Goal: Task Accomplishment & Management: Use online tool/utility

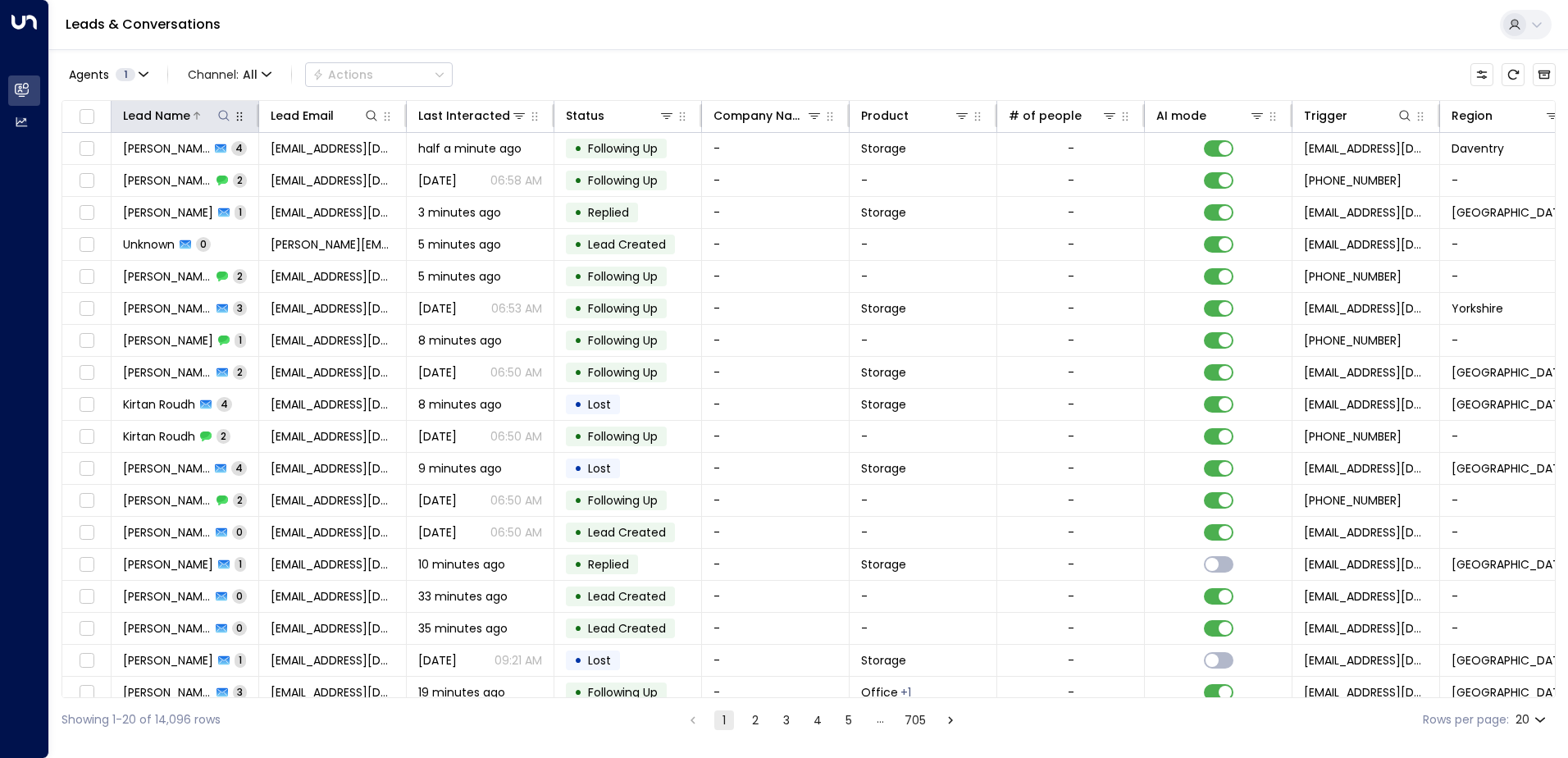
click at [221, 121] on icon at bounding box center [224, 116] width 13 height 13
type input "******"
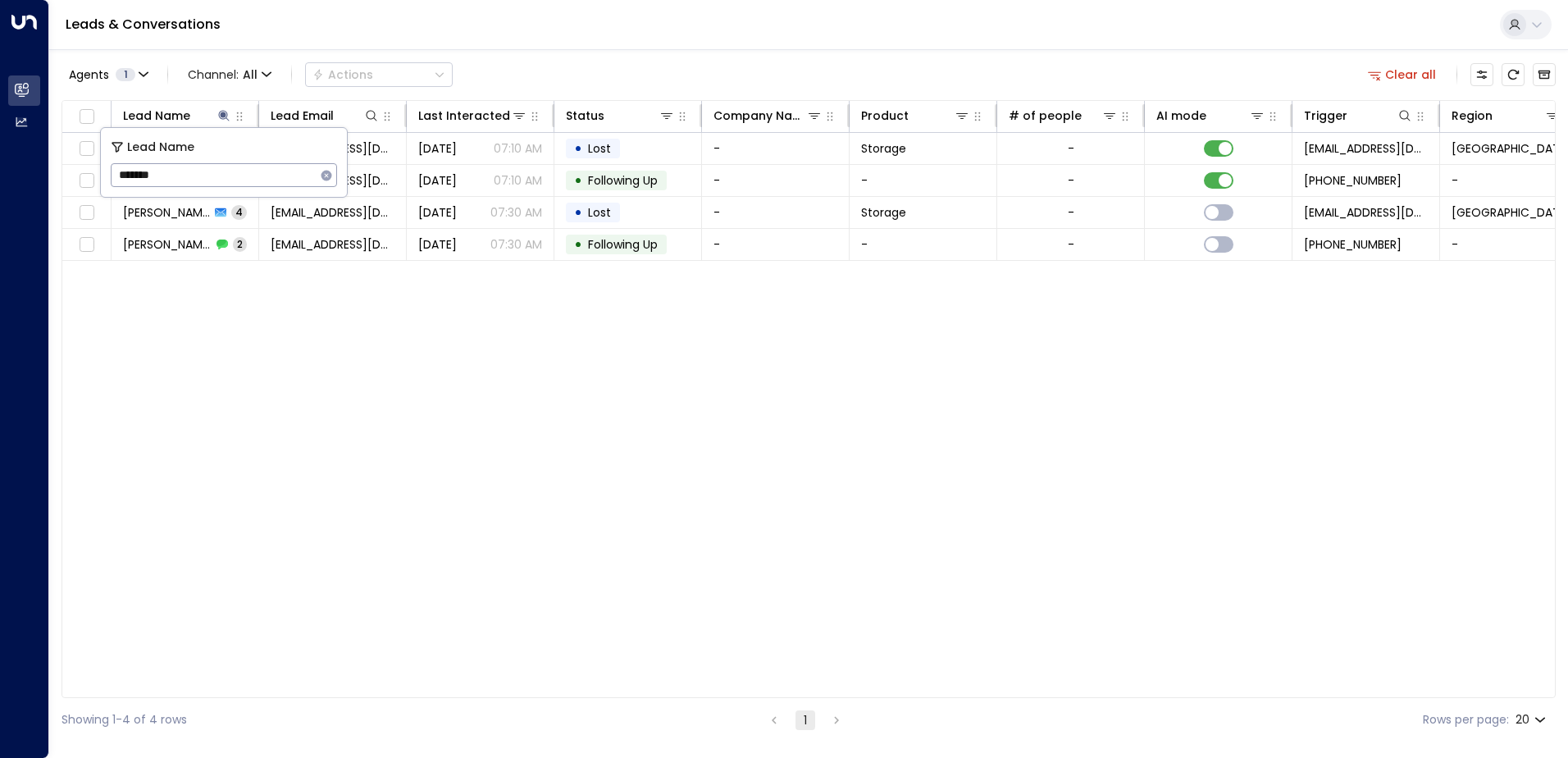
click at [253, 318] on div "Lead Name Lead Email Last Interacted Status Company Name Product # of people AI…" at bounding box center [809, 399] width 1495 height 598
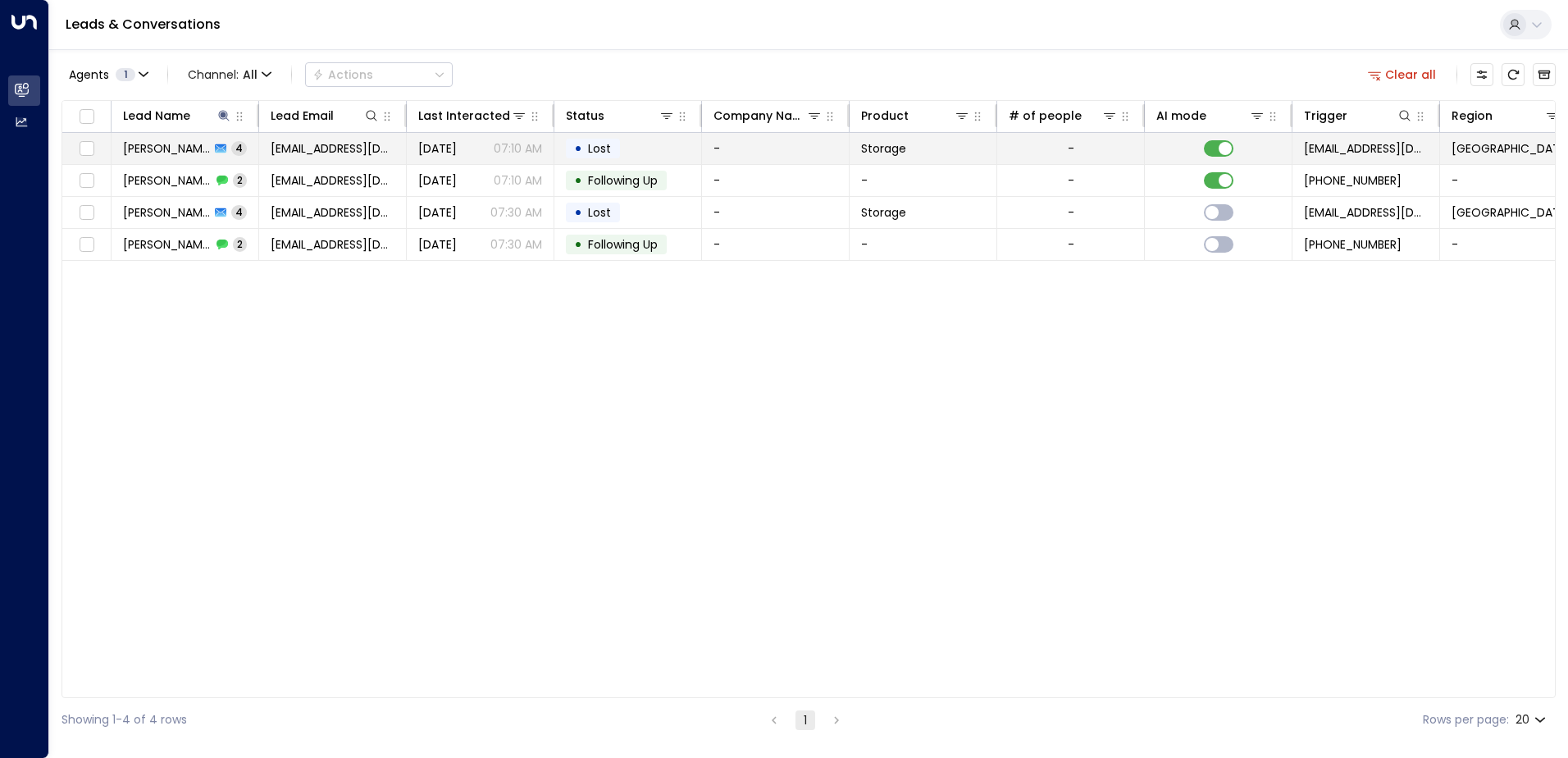
click at [178, 153] on span "[PERSON_NAME]" at bounding box center [166, 148] width 87 height 16
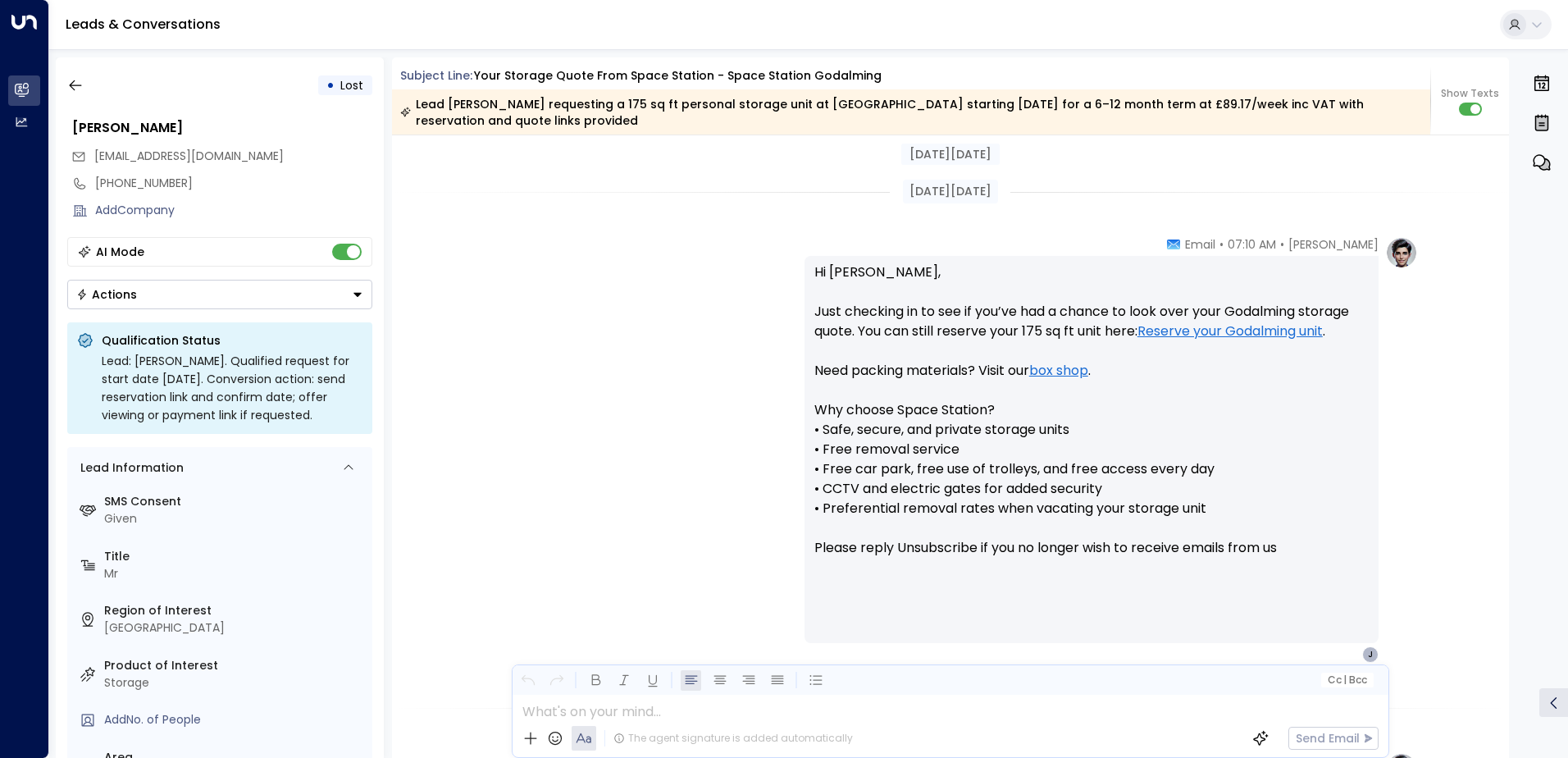
scroll to position [1261, 0]
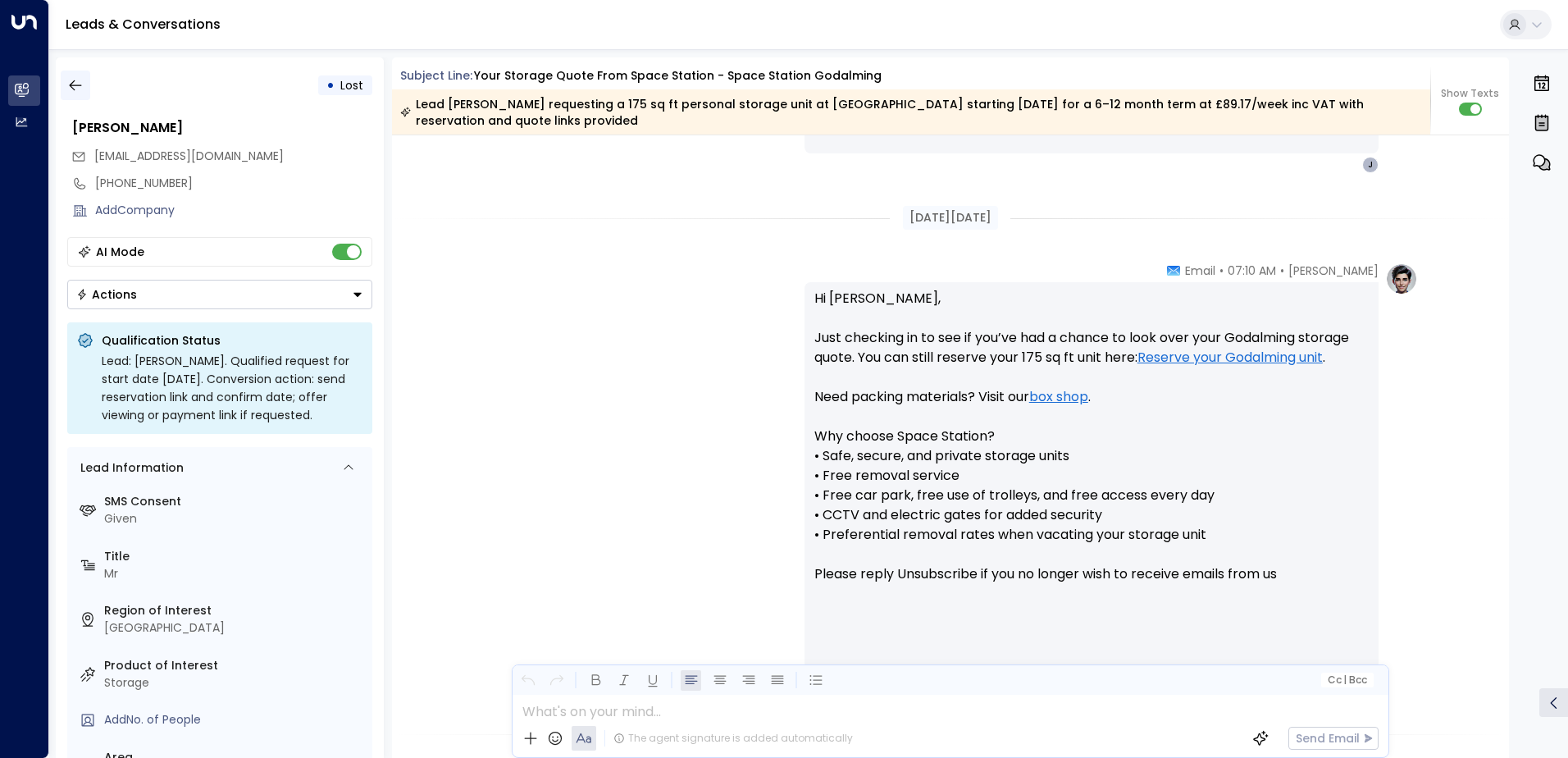
click at [63, 82] on button "button" at bounding box center [75, 85] width 30 height 30
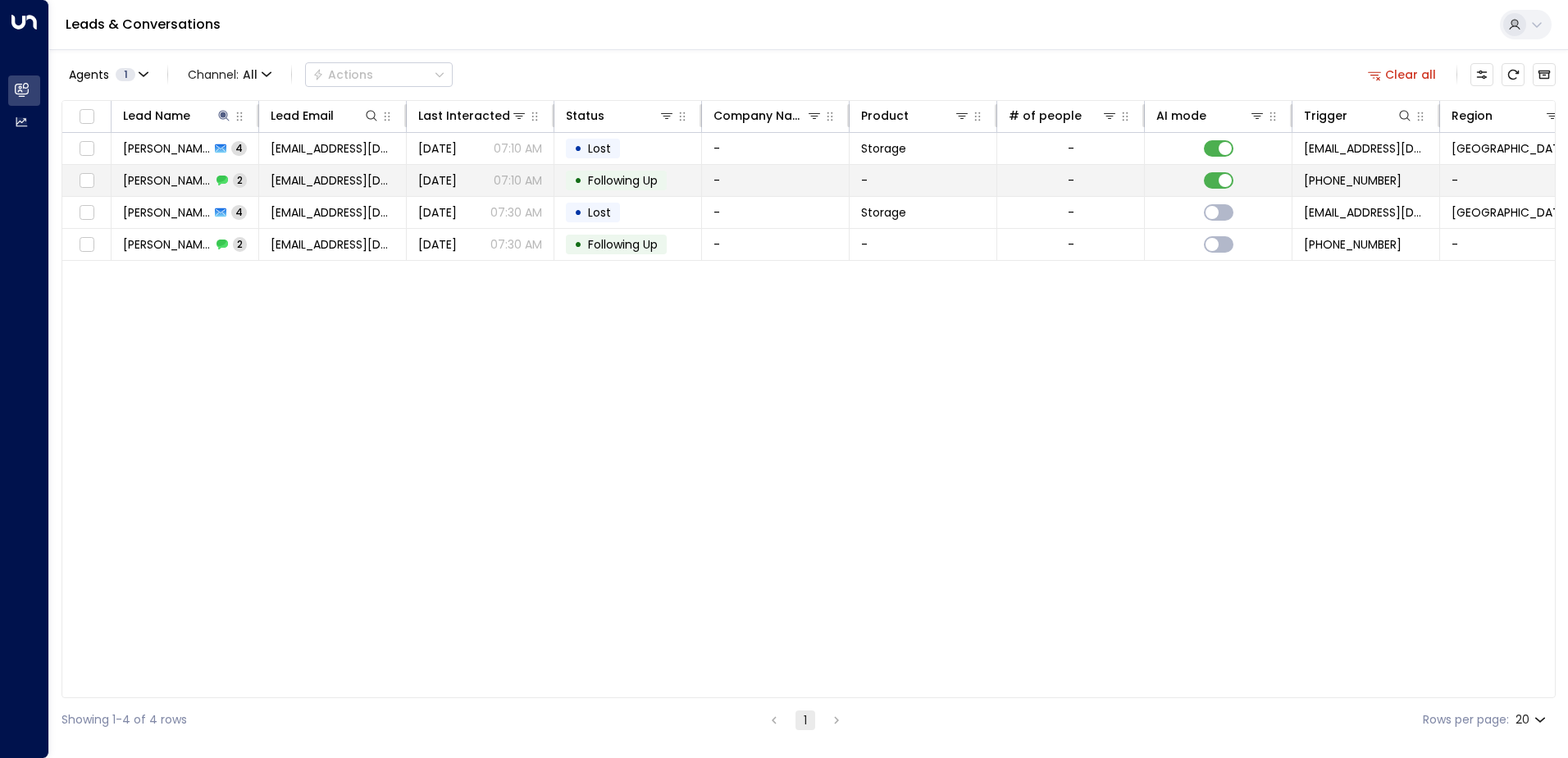
click at [182, 177] on span "[PERSON_NAME]" at bounding box center [167, 180] width 89 height 16
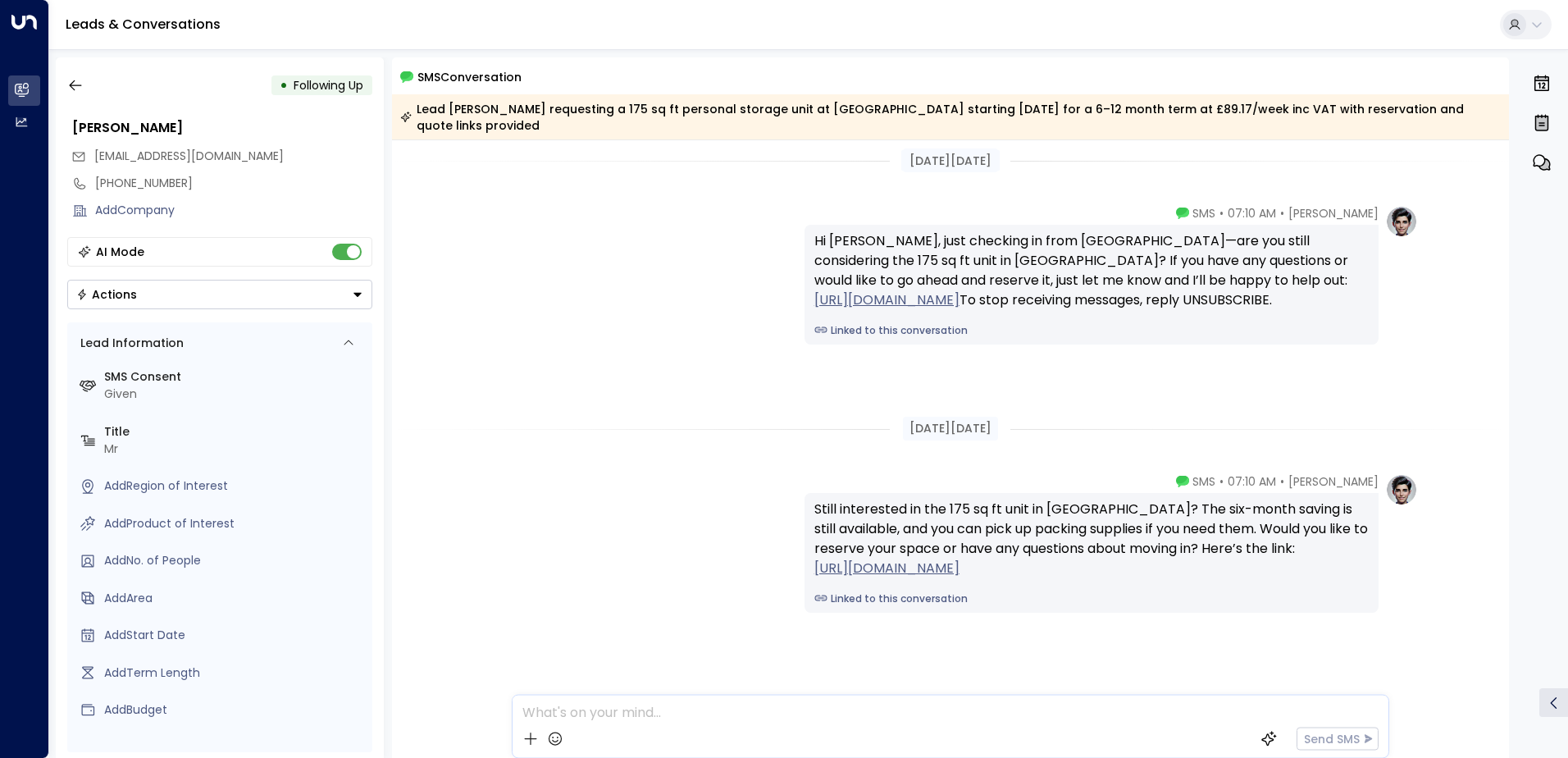
scroll to position [10, 0]
click at [78, 78] on icon "button" at bounding box center [75, 85] width 16 height 16
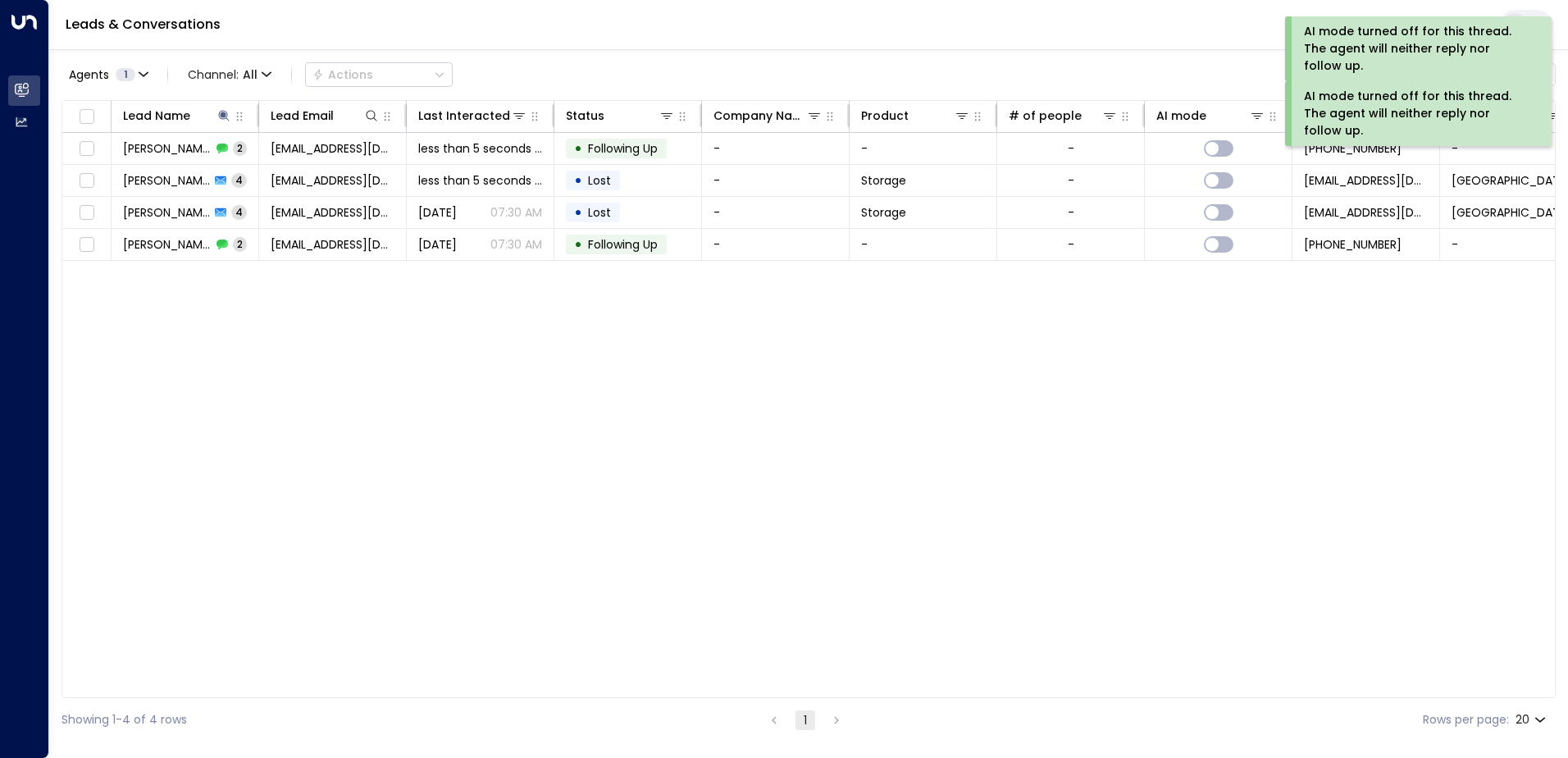
click at [984, 419] on div "Lead Name Lead Email Last Interacted Status Company Name Product # of people AI…" at bounding box center [809, 399] width 1495 height 598
